Goal: Transaction & Acquisition: Purchase product/service

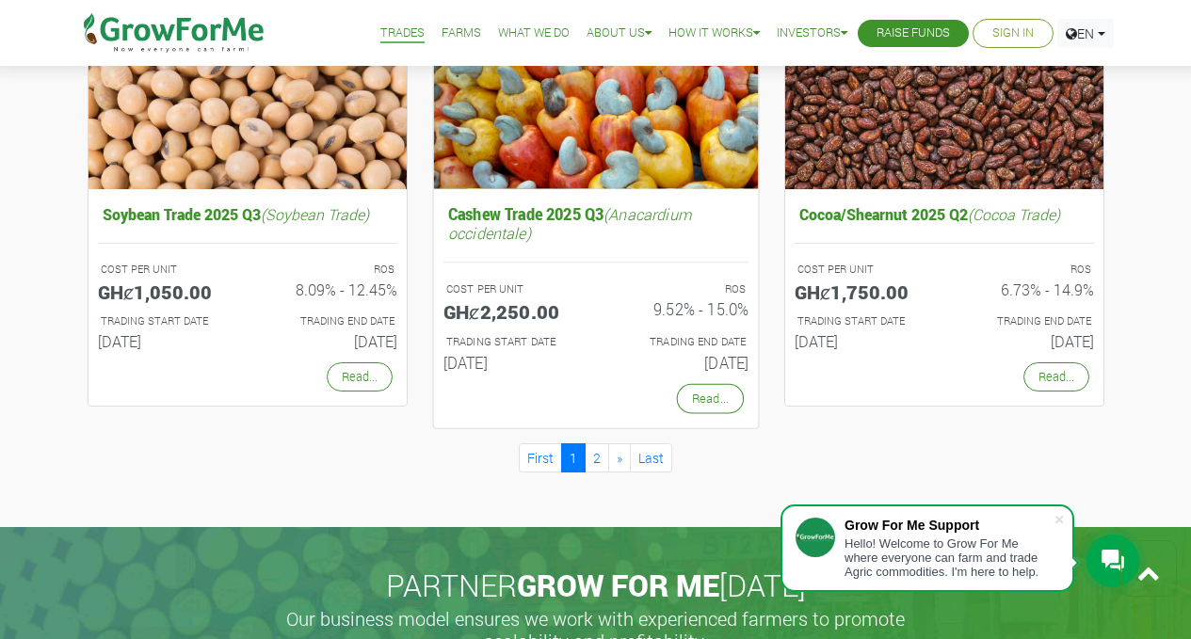
scroll to position [1727, 0]
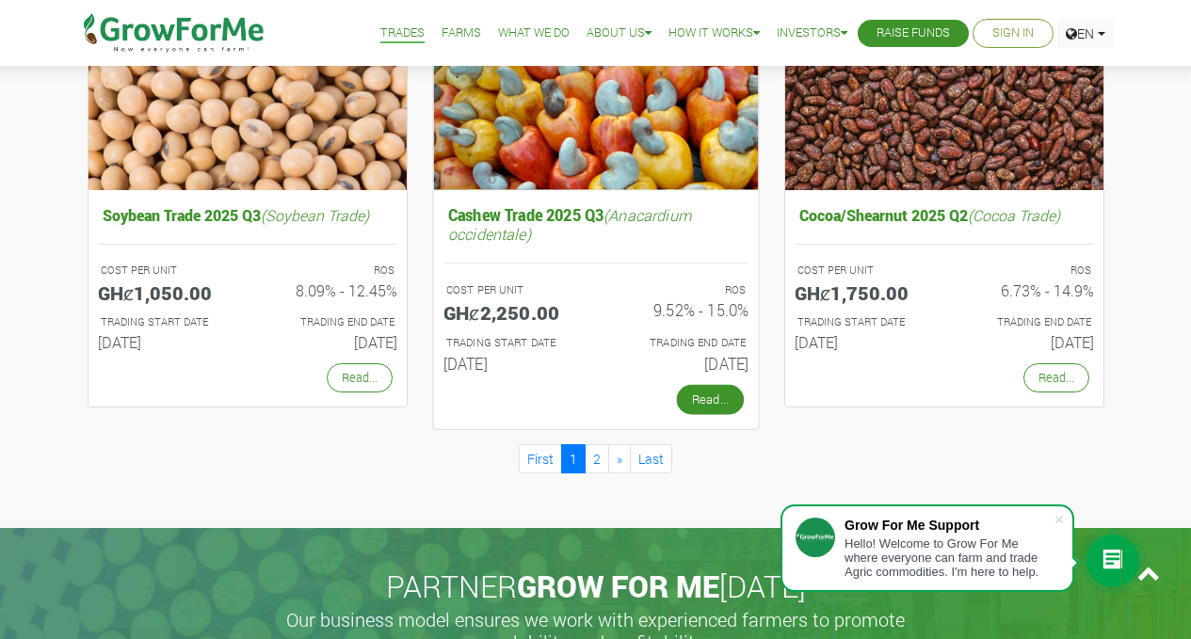
click at [709, 398] on link "Read..." at bounding box center [709, 400] width 67 height 30
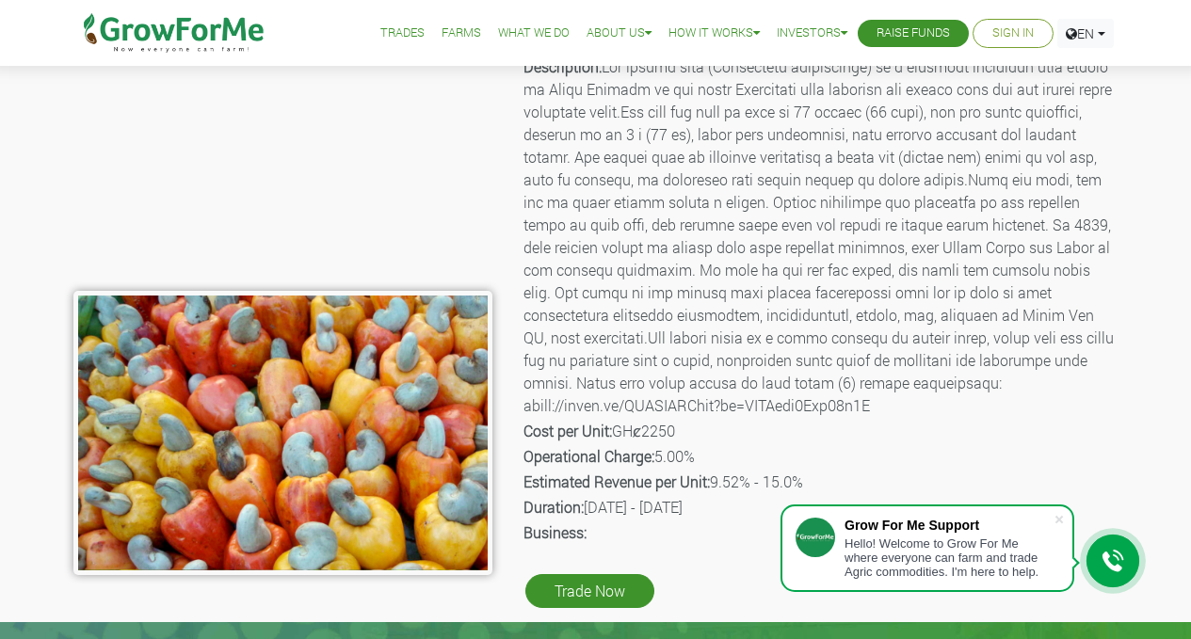
click at [392, 34] on link "Trades" at bounding box center [402, 34] width 44 height 20
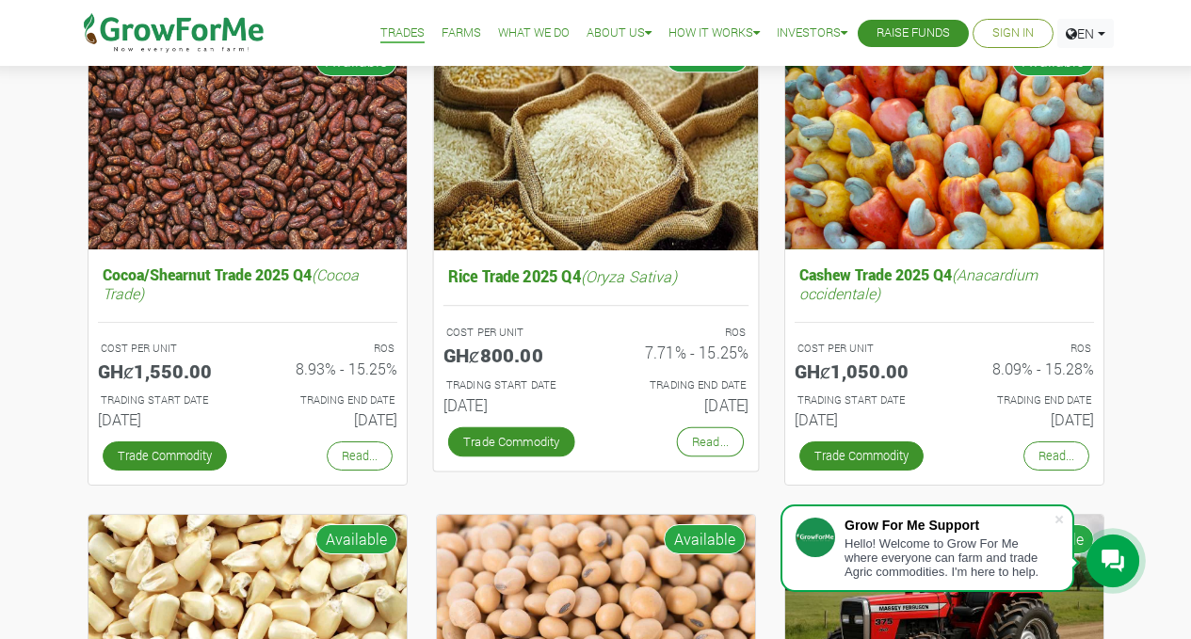
scroll to position [213, 0]
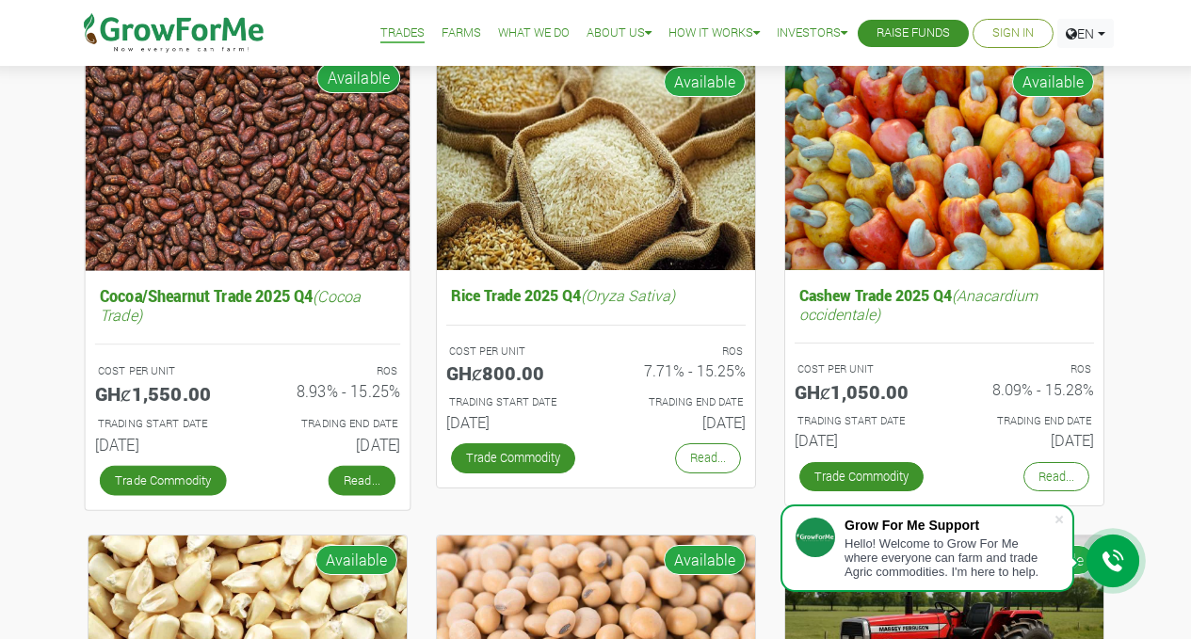
click at [354, 478] on link "Read..." at bounding box center [361, 480] width 67 height 30
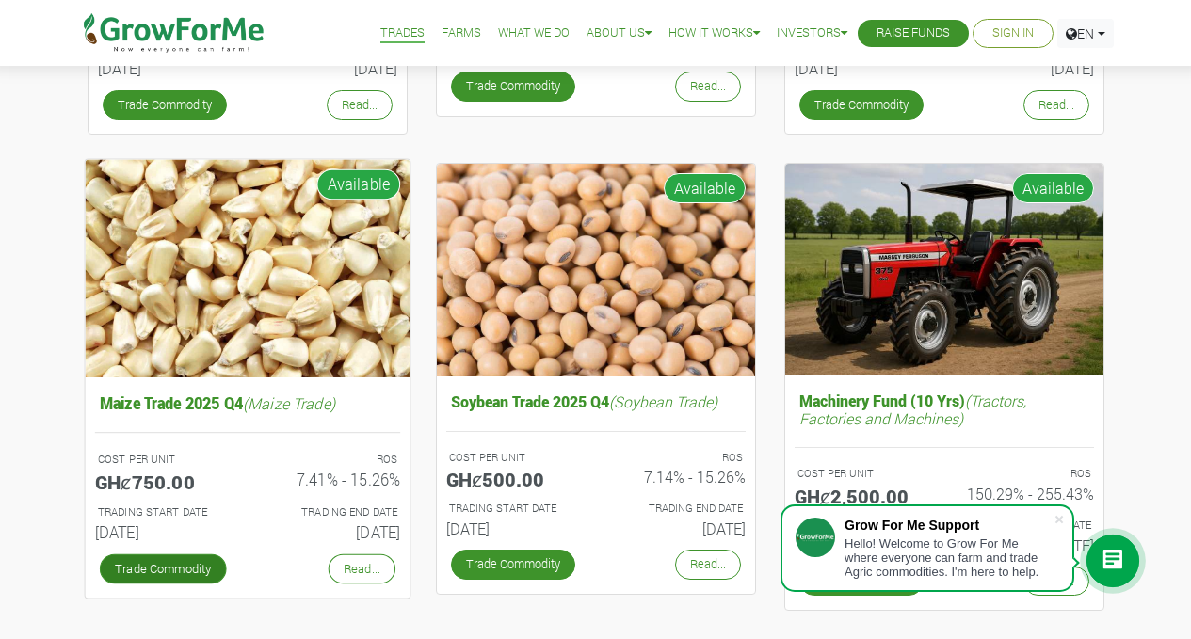
click at [155, 566] on link "Trade Commodity" at bounding box center [162, 569] width 127 height 30
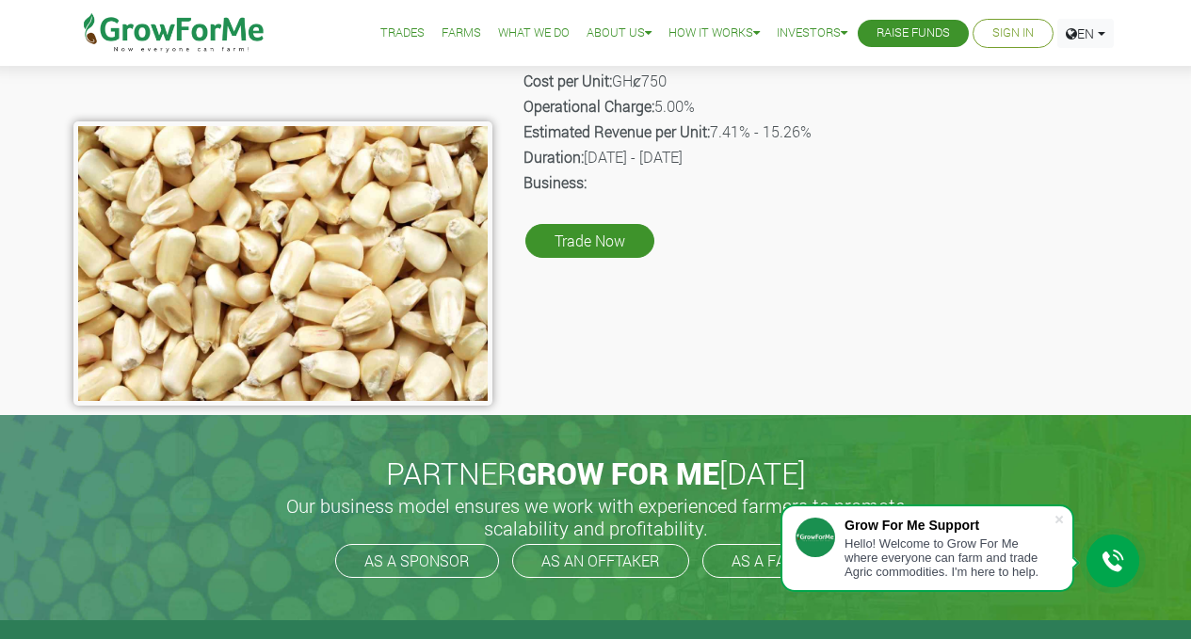
scroll to position [298, 0]
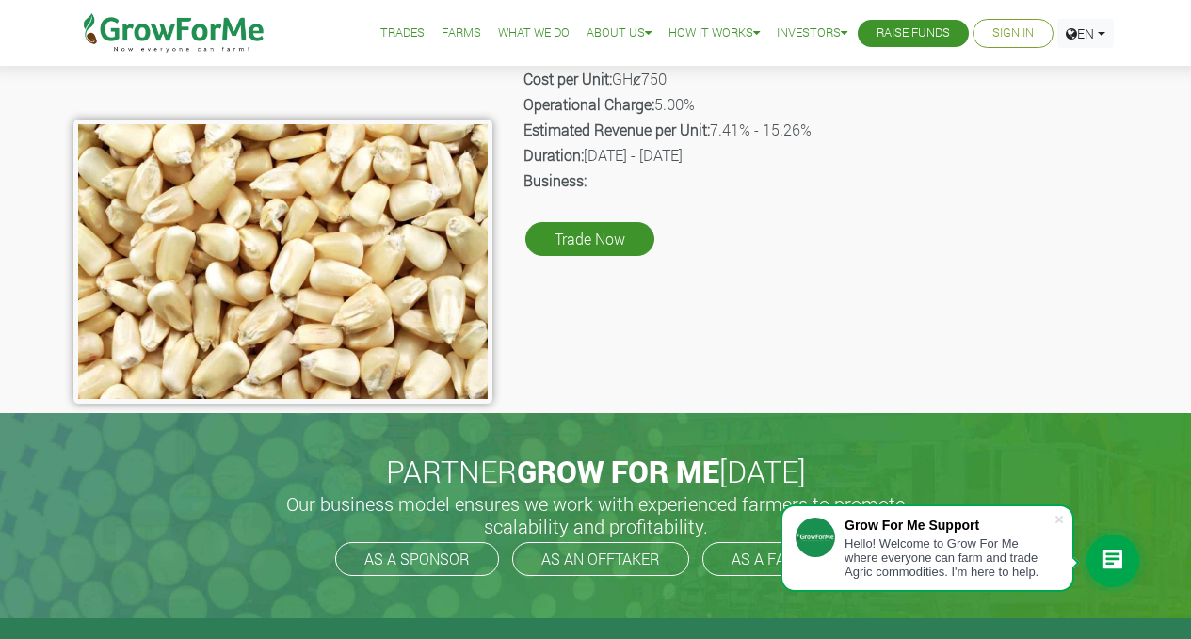
click at [400, 30] on link "Trades" at bounding box center [402, 34] width 44 height 20
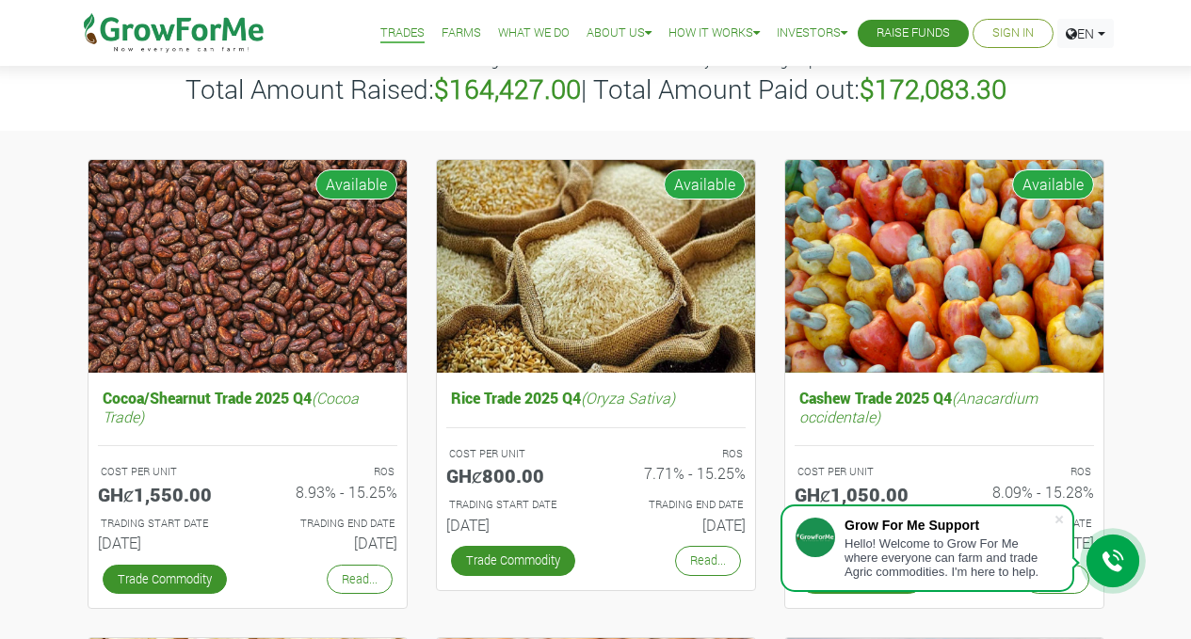
scroll to position [111, 0]
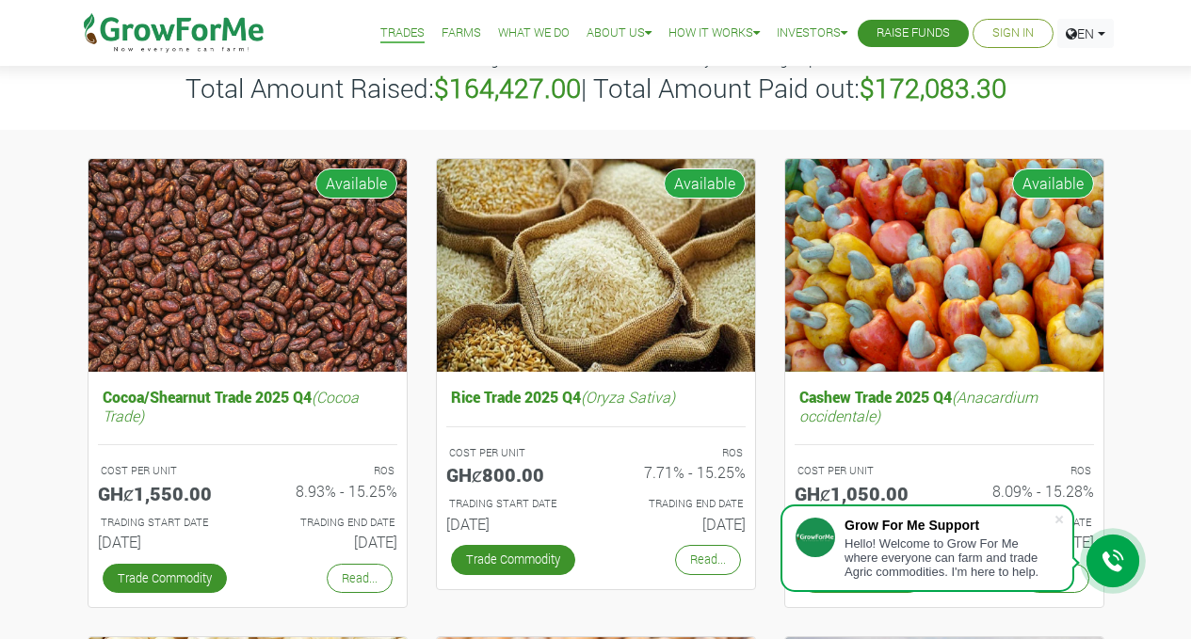
click at [559, 159] on img at bounding box center [596, 266] width 318 height 214
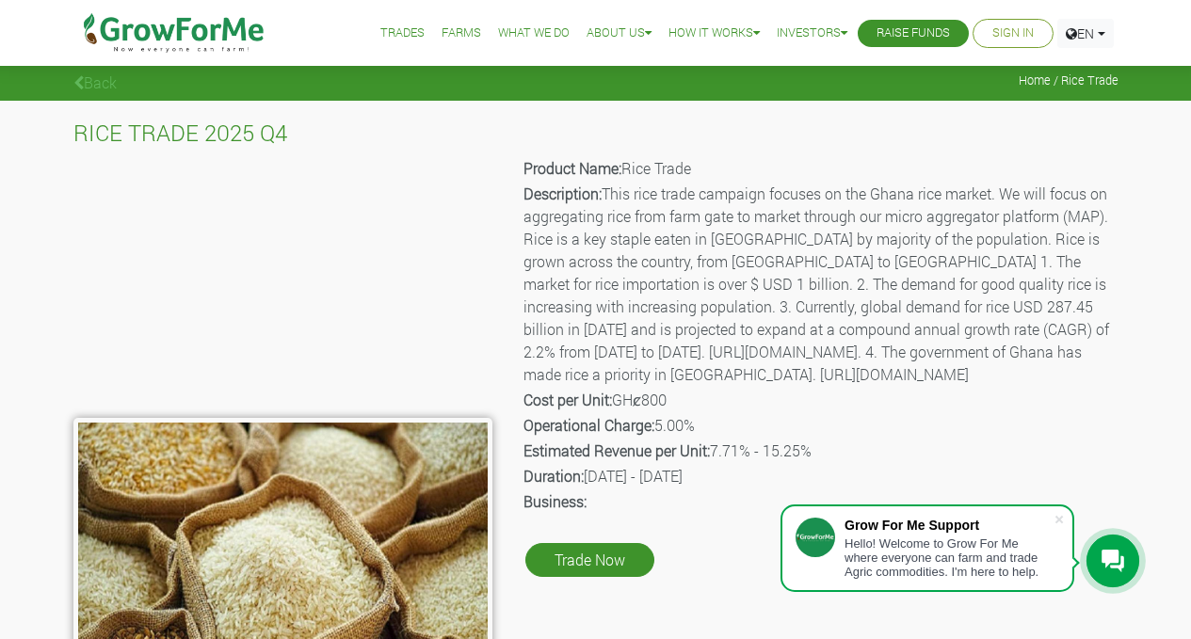
click at [435, 32] on li "Farms" at bounding box center [461, 33] width 53 height 67
click at [442, 35] on link "Farms" at bounding box center [462, 34] width 40 height 20
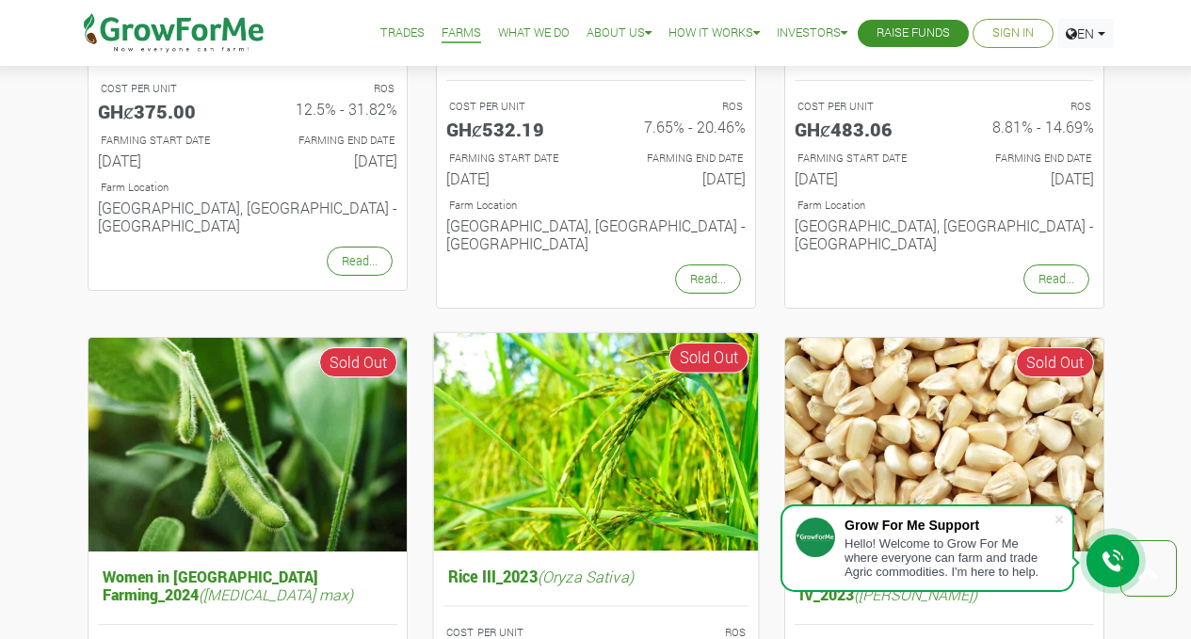
scroll to position [1568, 0]
